Goal: Task Accomplishment & Management: Use online tool/utility

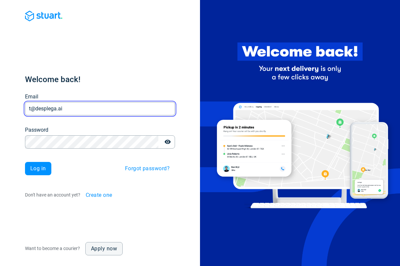
type input "t@desplega.ai"
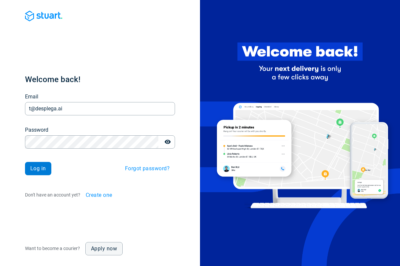
click at [38, 169] on span "Log in" at bounding box center [38, 168] width 16 height 5
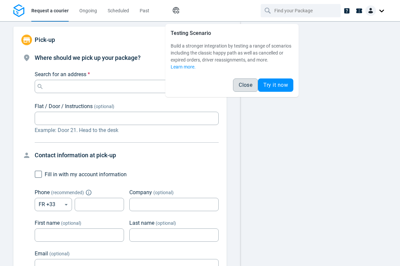
click at [245, 85] on span "Close" at bounding box center [245, 85] width 14 height 5
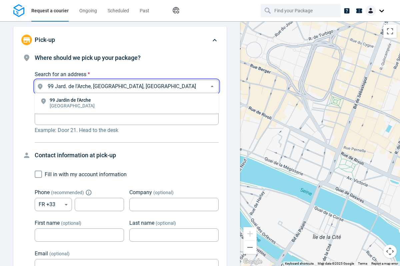
type input "99 Jard. de l'Arche, [GEOGRAPHIC_DATA], [GEOGRAPHIC_DATA]"
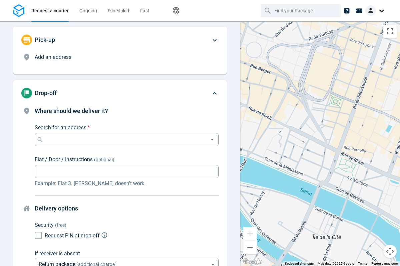
scroll to position [51, 0]
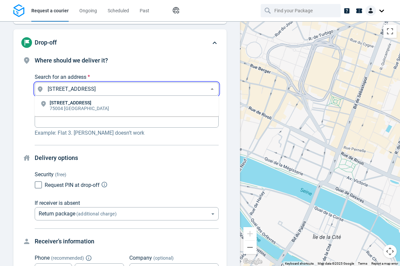
type input "[STREET_ADDRESS]"
click at [127, 144] on body "Request a courier Ongoing Scheduled Past Happy Path Pick-up Add an address Wher…" at bounding box center [200, 133] width 400 height 266
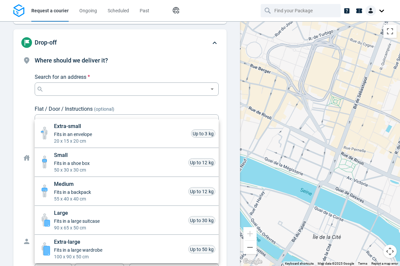
scroll to position [293, 0]
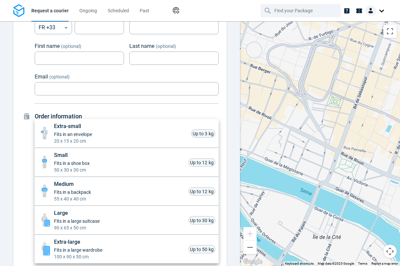
click at [127, 134] on li "Extra-small Fits in an envelope 20 x 15 x 20 cm Up to 3 kg" at bounding box center [127, 133] width 184 height 29
type input "xsmall"
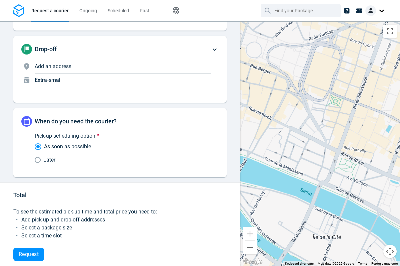
scroll to position [39, 0]
